Goal: Task Accomplishment & Management: Manage account settings

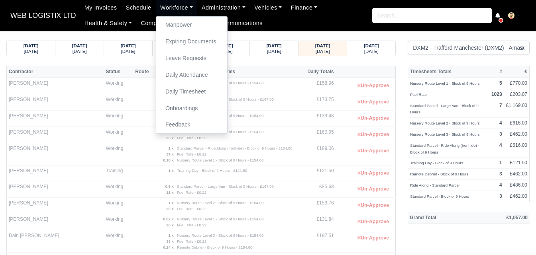
select select "1"
click at [174, 29] on link "Manpower" at bounding box center [191, 25] width 65 height 17
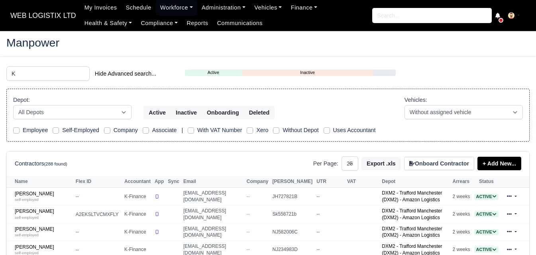
select select "25"
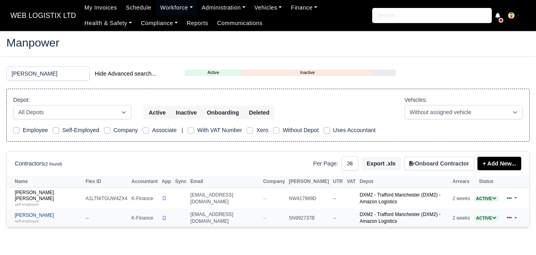
type input "[PERSON_NAME]"
click at [24, 219] on small "self-employed" at bounding box center [27, 221] width 24 height 4
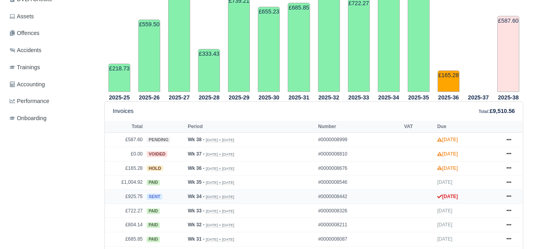
scroll to position [266, 0]
click at [505, 197] on link at bounding box center [509, 197] width 12 height 10
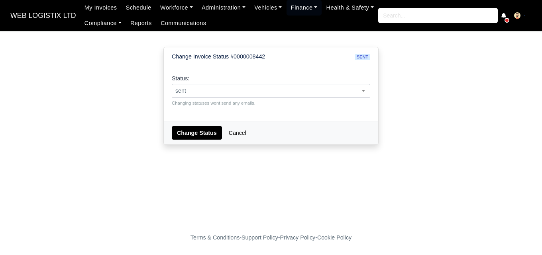
drag, startPoint x: 0, startPoint y: 0, endPoint x: 274, endPoint y: 91, distance: 288.6
click at [274, 91] on span "sent" at bounding box center [271, 91] width 198 height 10
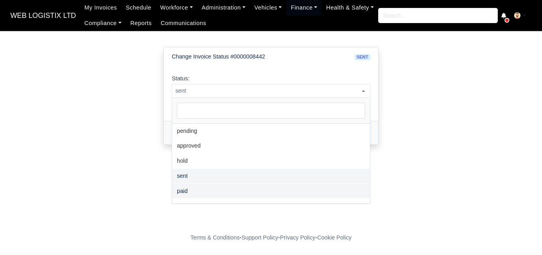
select select "paid"
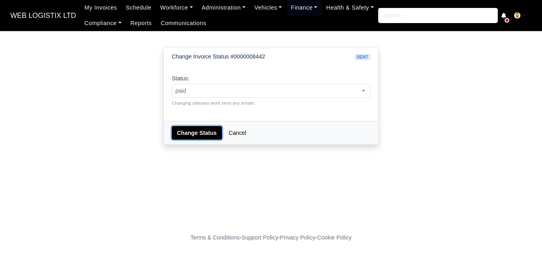
click at [190, 137] on button "Change Status" at bounding box center [197, 133] width 50 height 14
